Goal: Information Seeking & Learning: Find specific fact

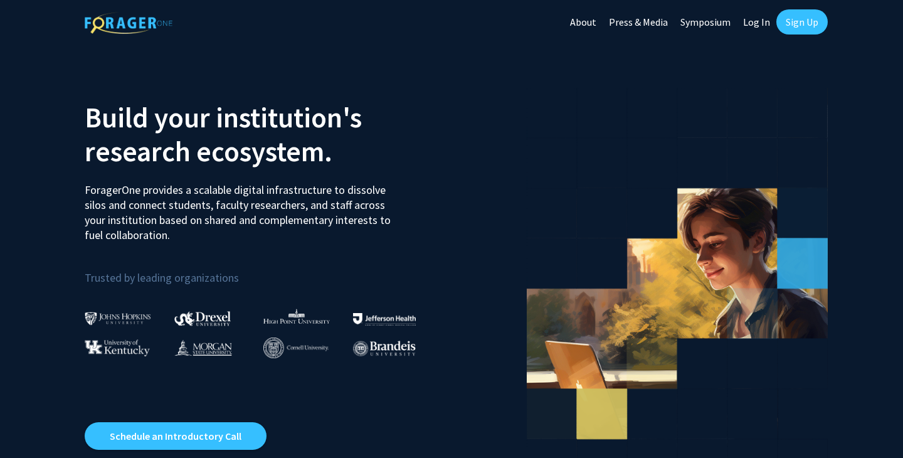
click at [792, 19] on link "Sign Up" at bounding box center [801, 21] width 51 height 25
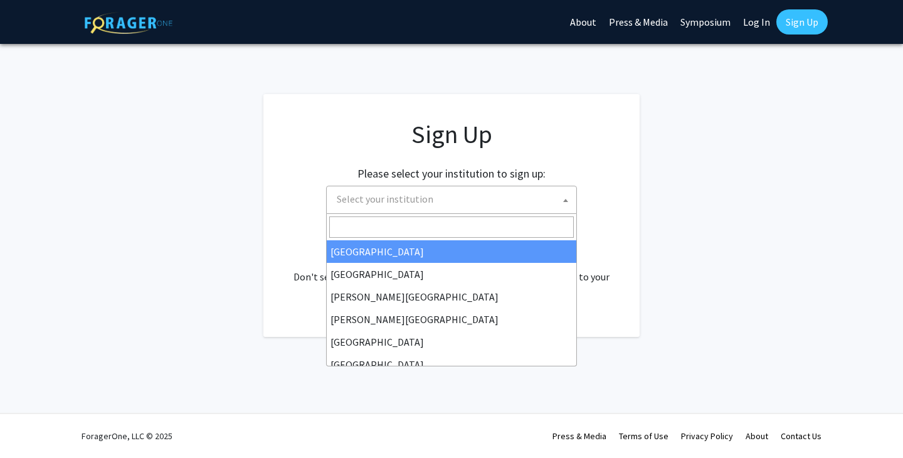
click at [384, 199] on span "Select your institution" at bounding box center [385, 198] width 97 height 13
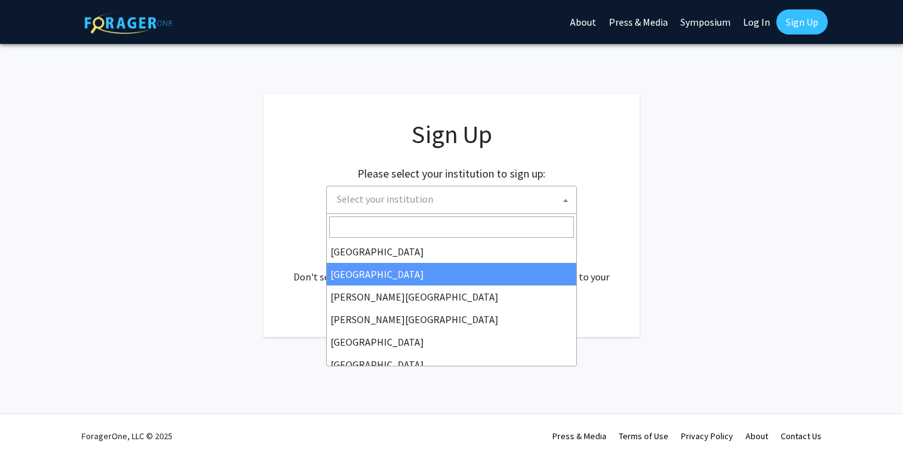
scroll to position [21, 0]
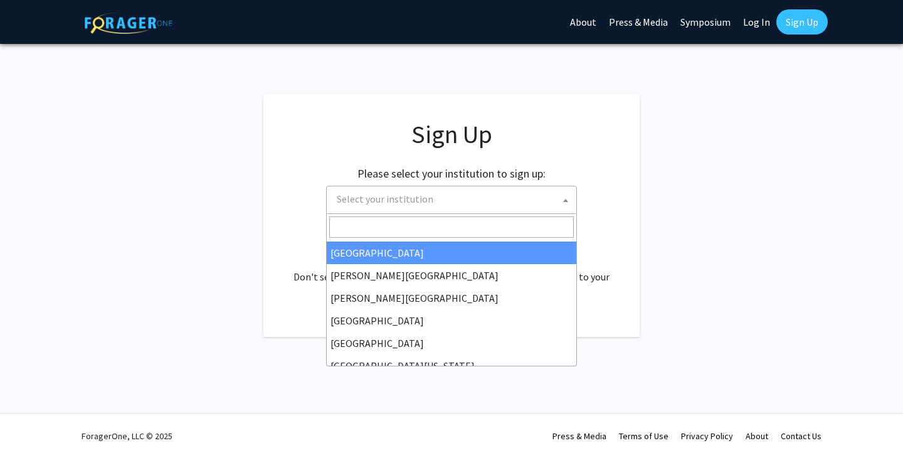
click at [767, 16] on link "Log In" at bounding box center [755, 22] width 39 height 44
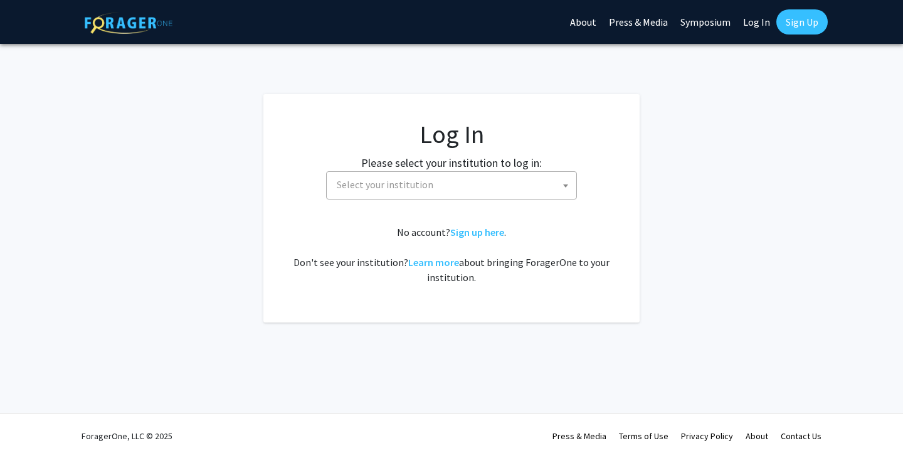
click at [421, 193] on span "Select your institution" at bounding box center [454, 185] width 244 height 26
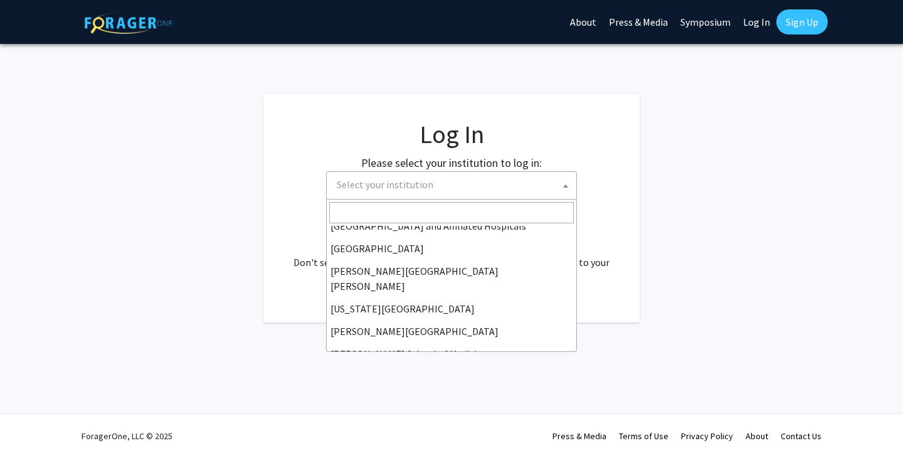
scroll to position [243, 0]
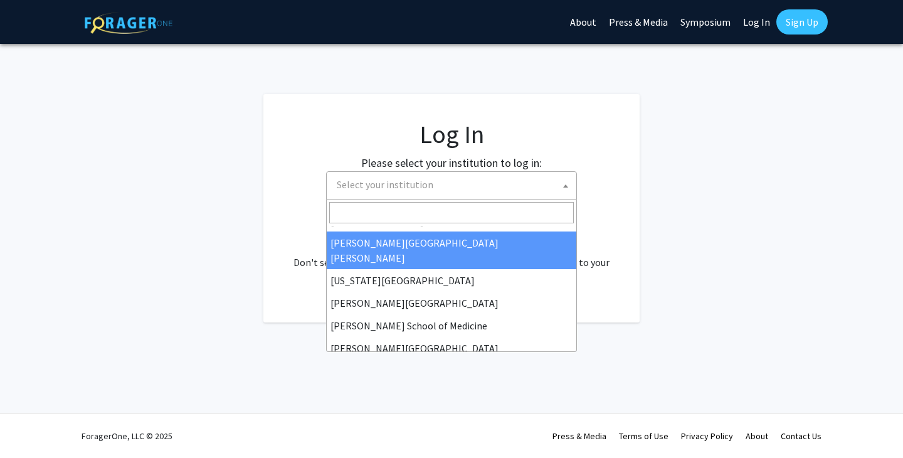
select select "1"
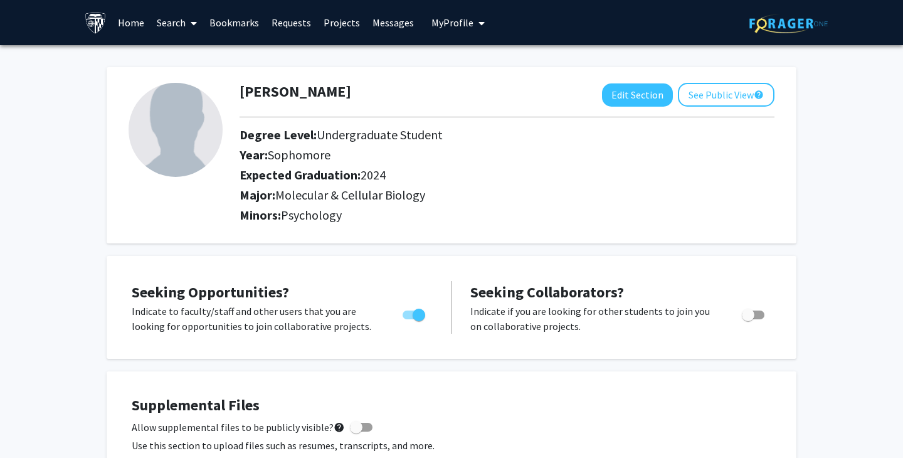
click at [181, 18] on link "Search" at bounding box center [176, 23] width 53 height 44
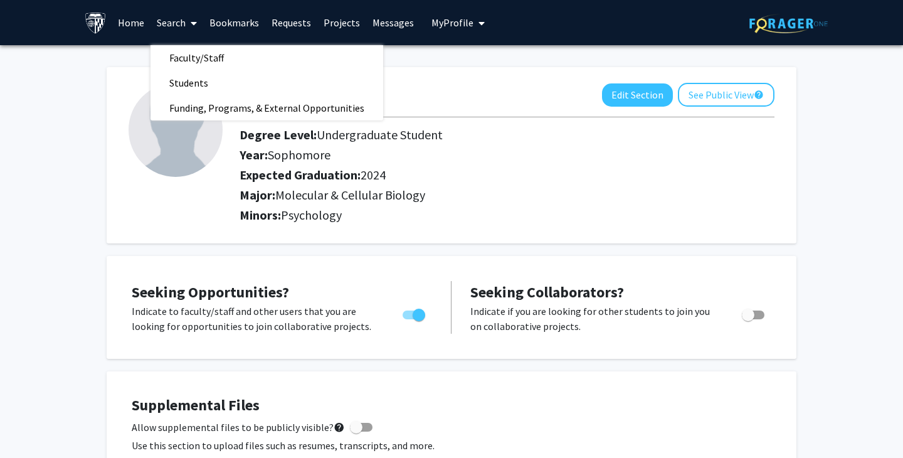
click at [239, 18] on link "Bookmarks" at bounding box center [234, 23] width 62 height 44
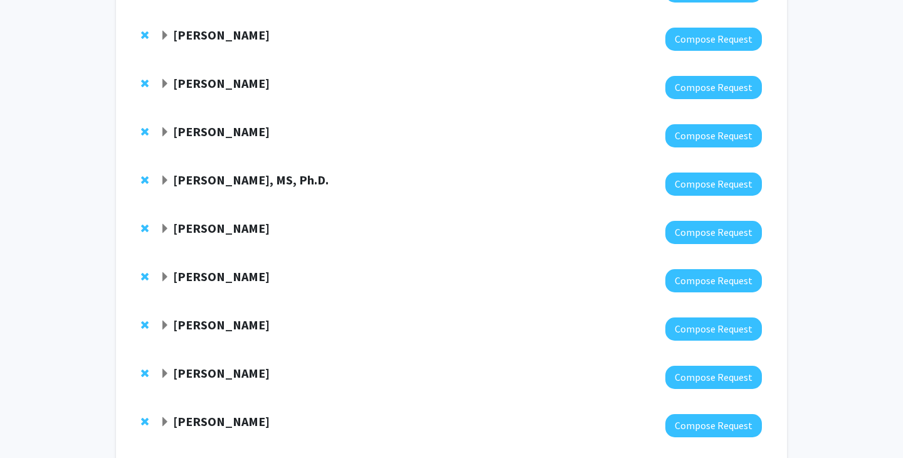
scroll to position [1235, 0]
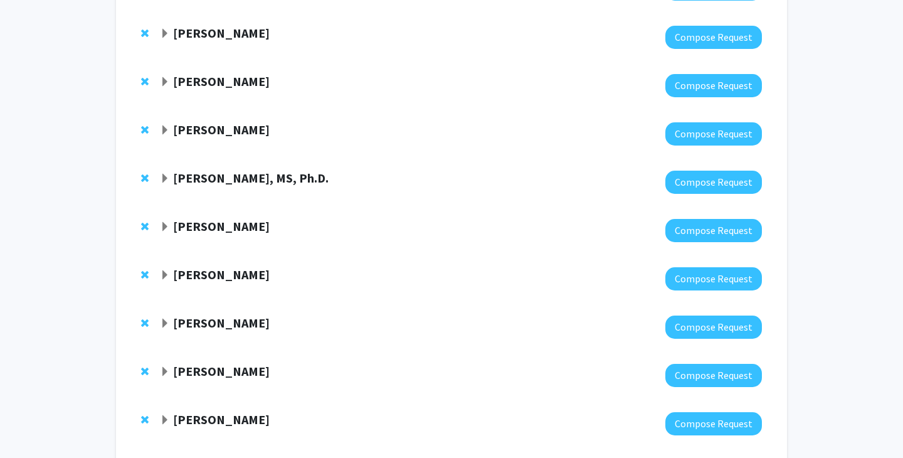
click at [187, 227] on strong "[PERSON_NAME]" at bounding box center [221, 226] width 97 height 16
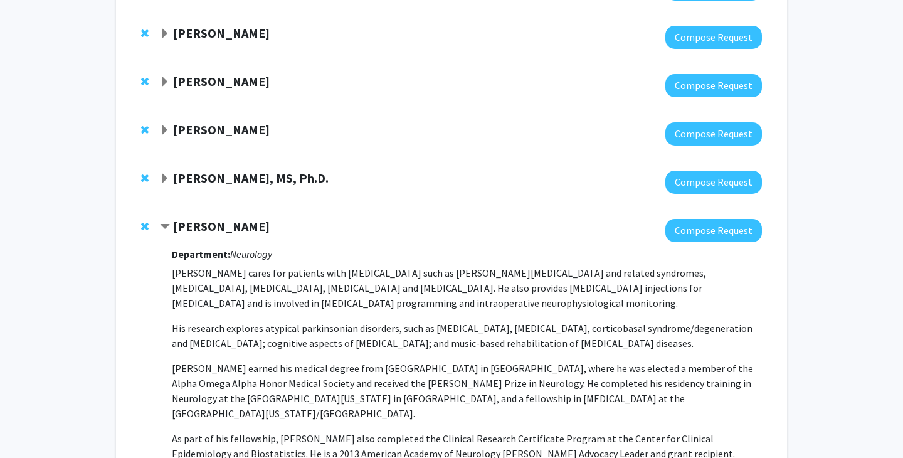
click at [167, 228] on span "Contract Alexander Pantelyat Bookmark" at bounding box center [165, 227] width 10 height 10
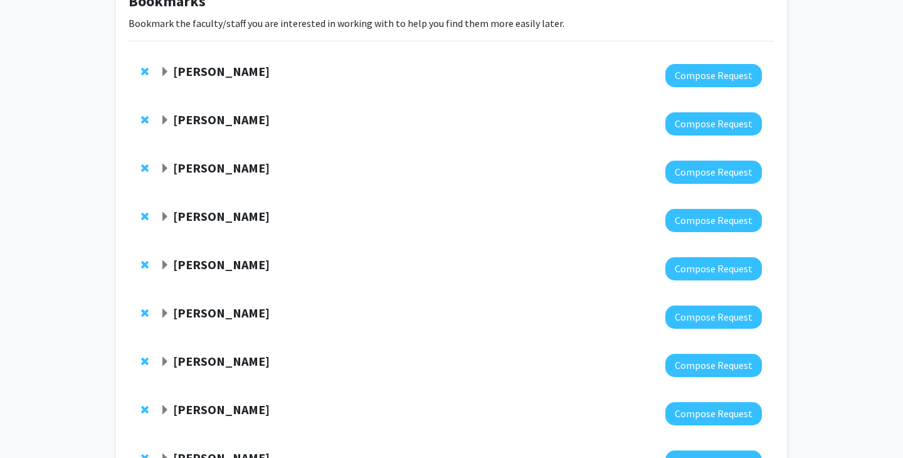
scroll to position [0, 0]
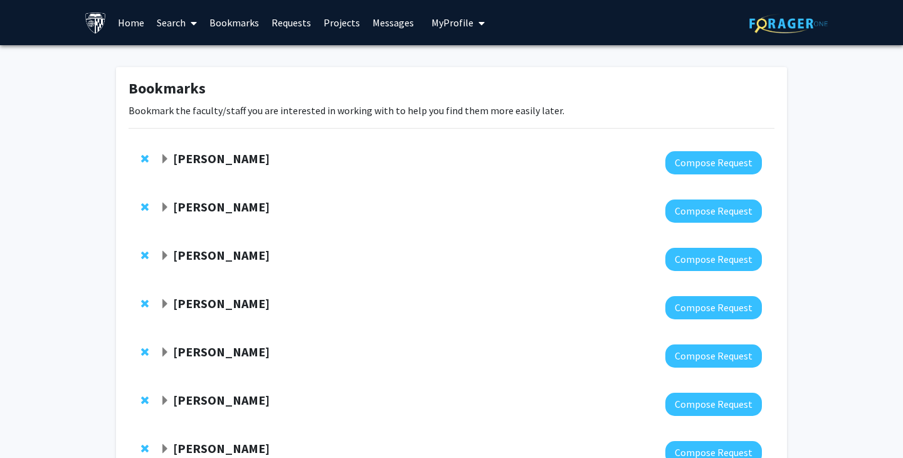
click at [171, 14] on link "Search" at bounding box center [176, 23] width 53 height 44
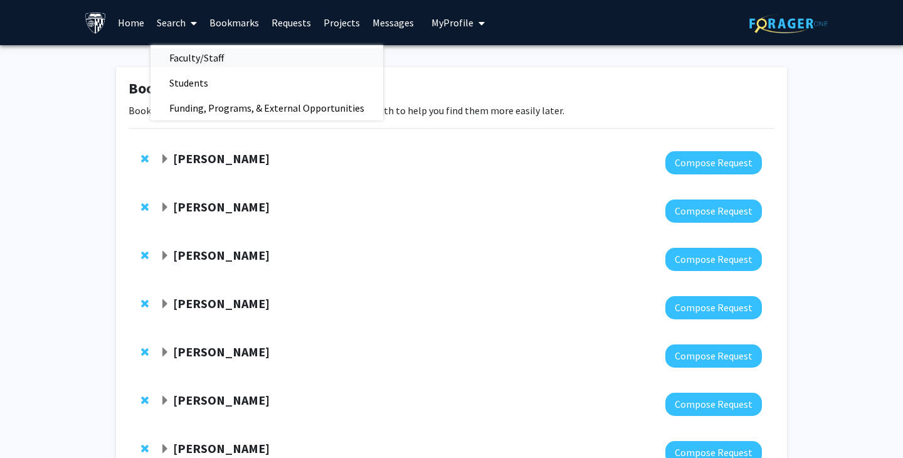
click at [189, 59] on span "Faculty/Staff" at bounding box center [196, 57] width 92 height 25
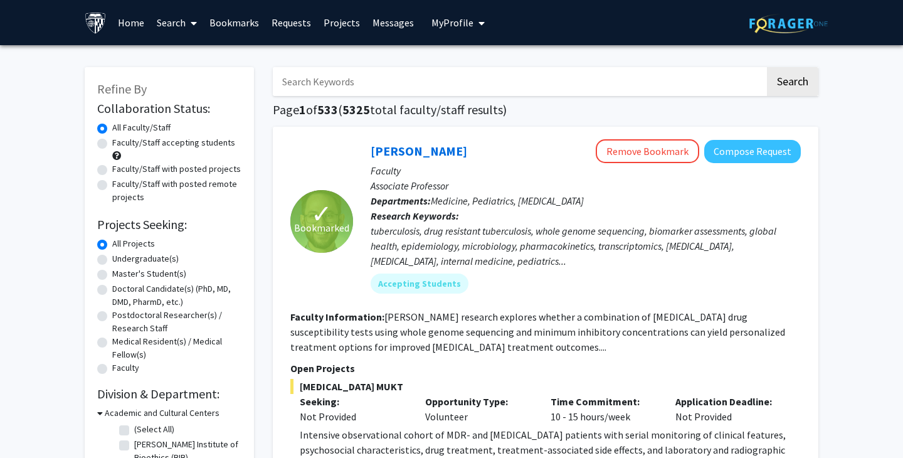
click at [335, 81] on input "Search Keywords" at bounding box center [519, 81] width 492 height 29
type input "pantelyat"
click at [767, 67] on button "Search" at bounding box center [792, 81] width 51 height 29
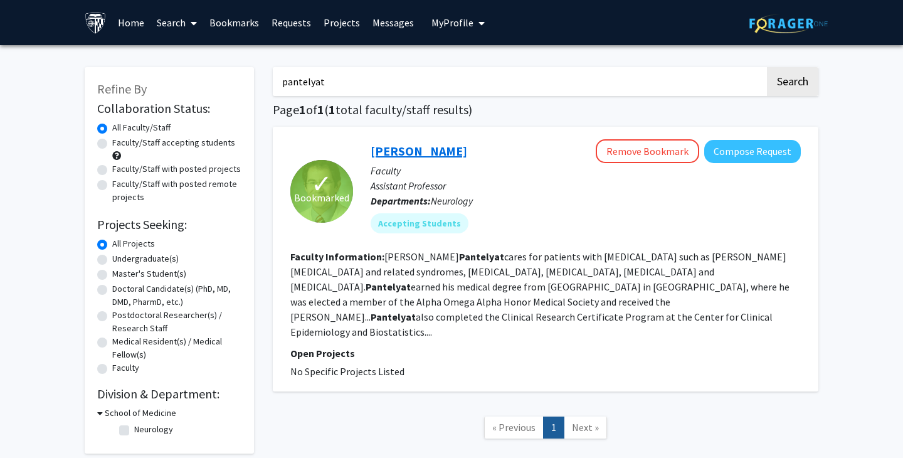
click at [405, 154] on link "[PERSON_NAME]" at bounding box center [418, 151] width 97 height 16
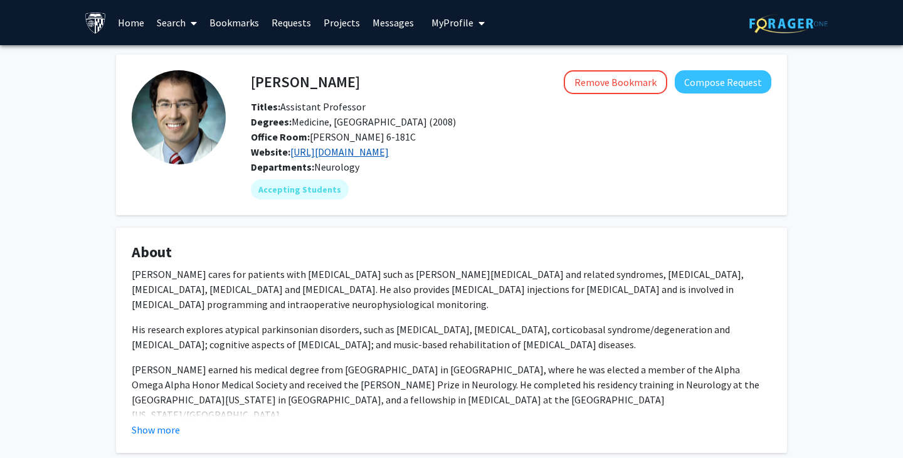
click at [290, 158] on link "[URL][DOMAIN_NAME]" at bounding box center [339, 151] width 98 height 13
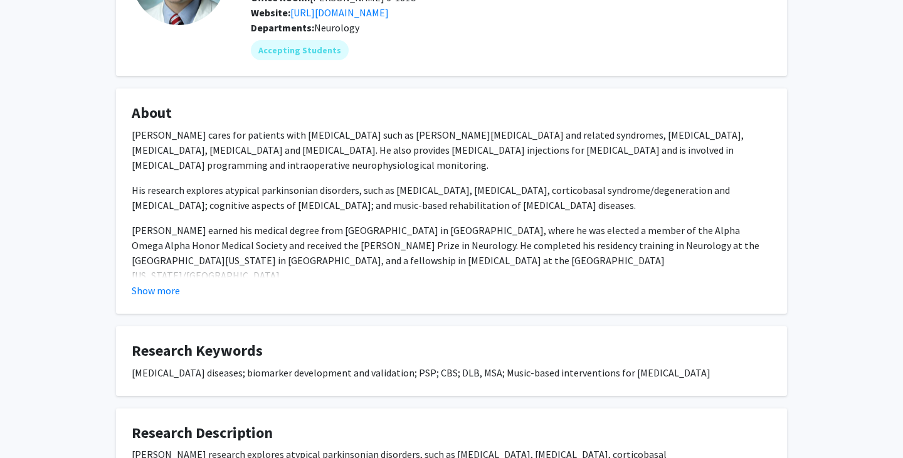
scroll to position [152, 0]
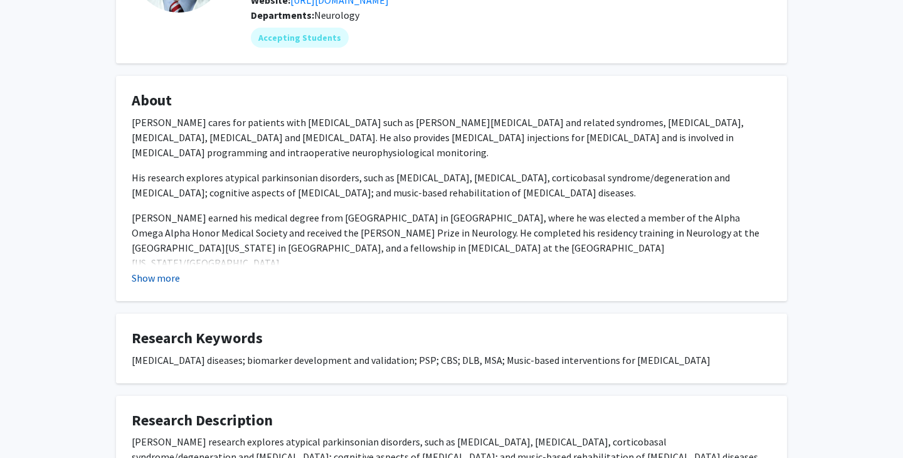
click at [167, 285] on button "Show more" at bounding box center [156, 277] width 48 height 15
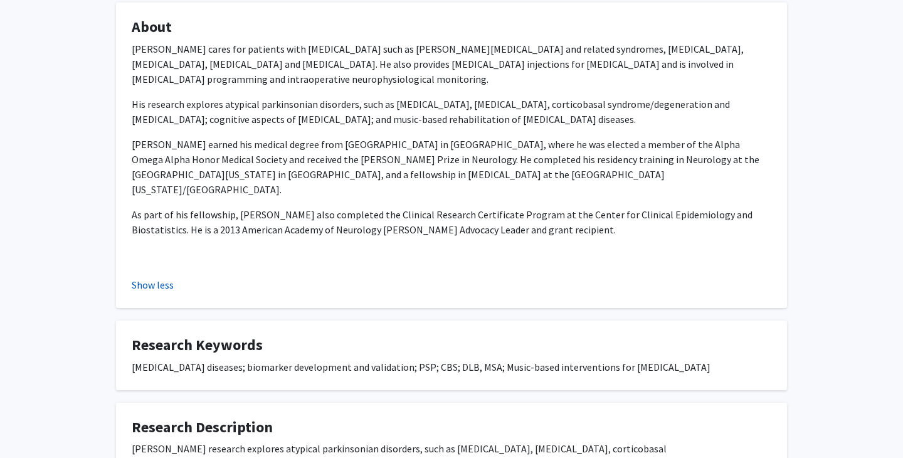
scroll to position [439, 0]
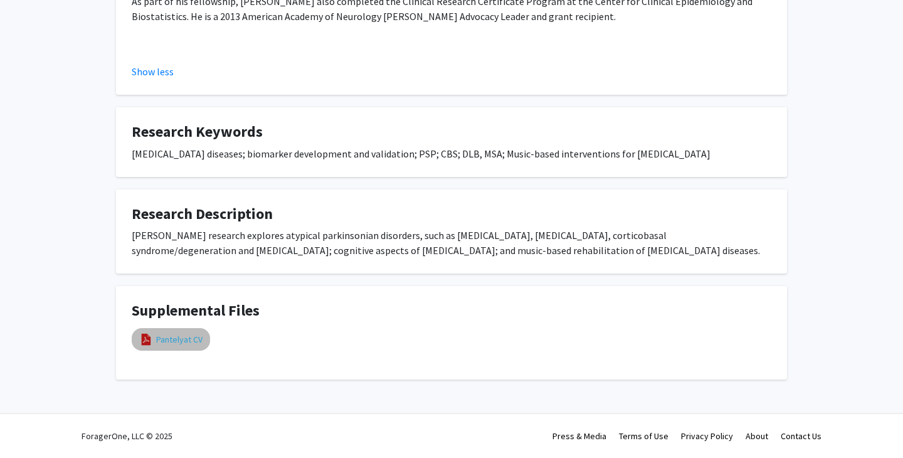
click at [161, 346] on link "Pantelyat CV" at bounding box center [179, 339] width 46 height 13
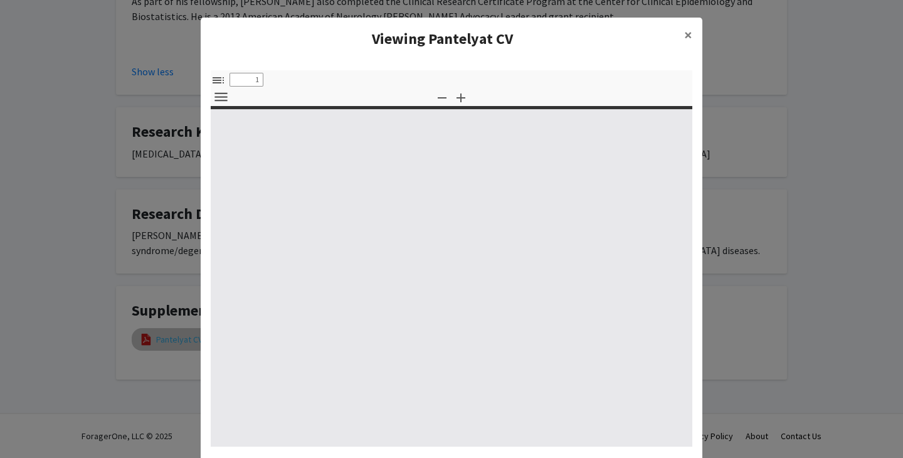
select select "custom"
type input "0"
select select "custom"
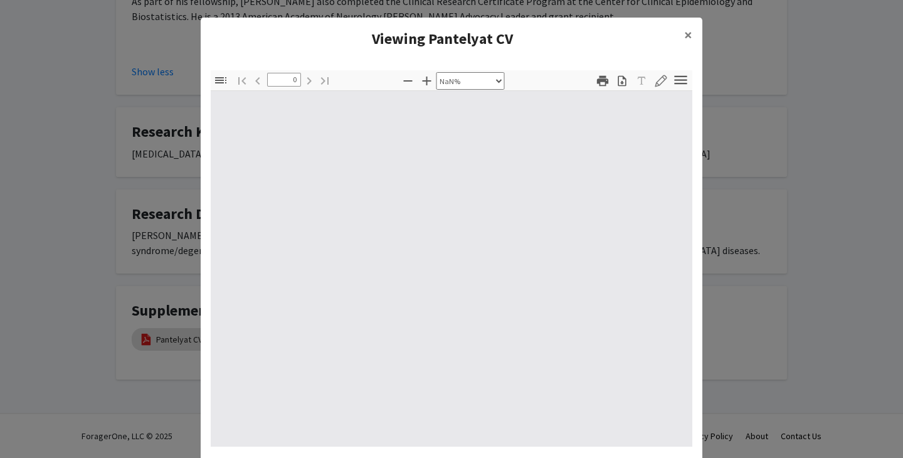
type input "1"
select select "auto"
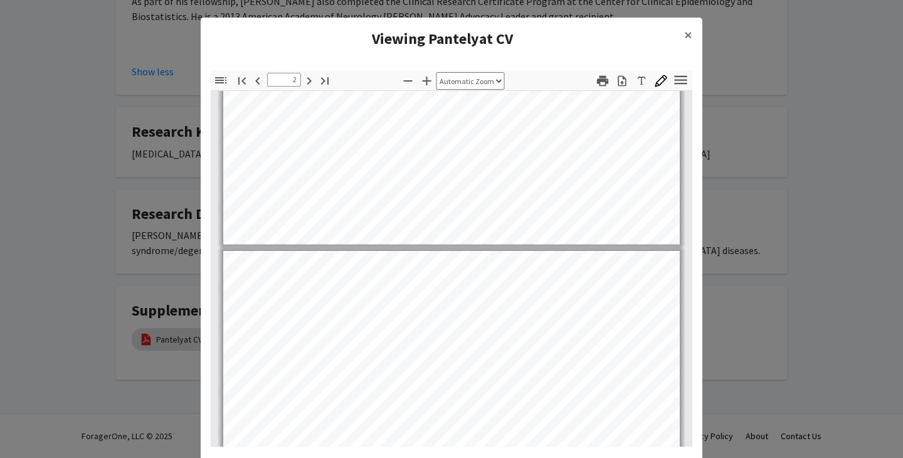
scroll to position [453, 0]
type input "8"
